Goal: Find specific page/section: Find specific page/section

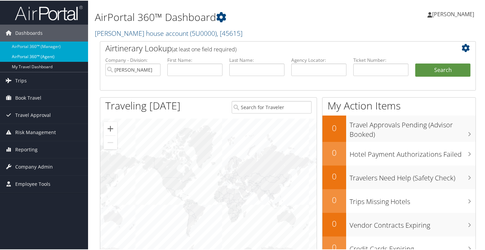
click at [60, 57] on link "AirPortal 360™ (Agent)" at bounding box center [44, 56] width 88 height 10
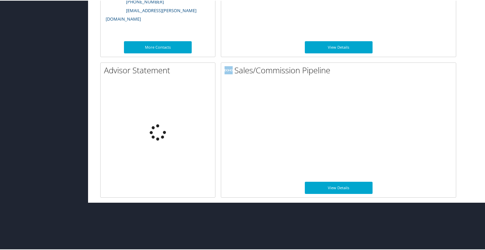
scroll to position [528, 0]
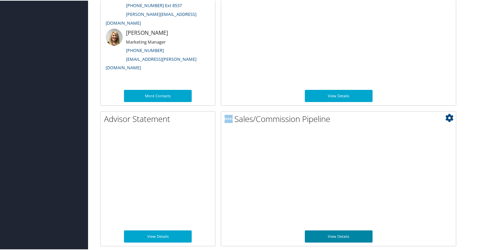
click at [352, 237] on link "View Details" at bounding box center [339, 236] width 68 height 12
